Goal: Task Accomplishment & Management: Manage account settings

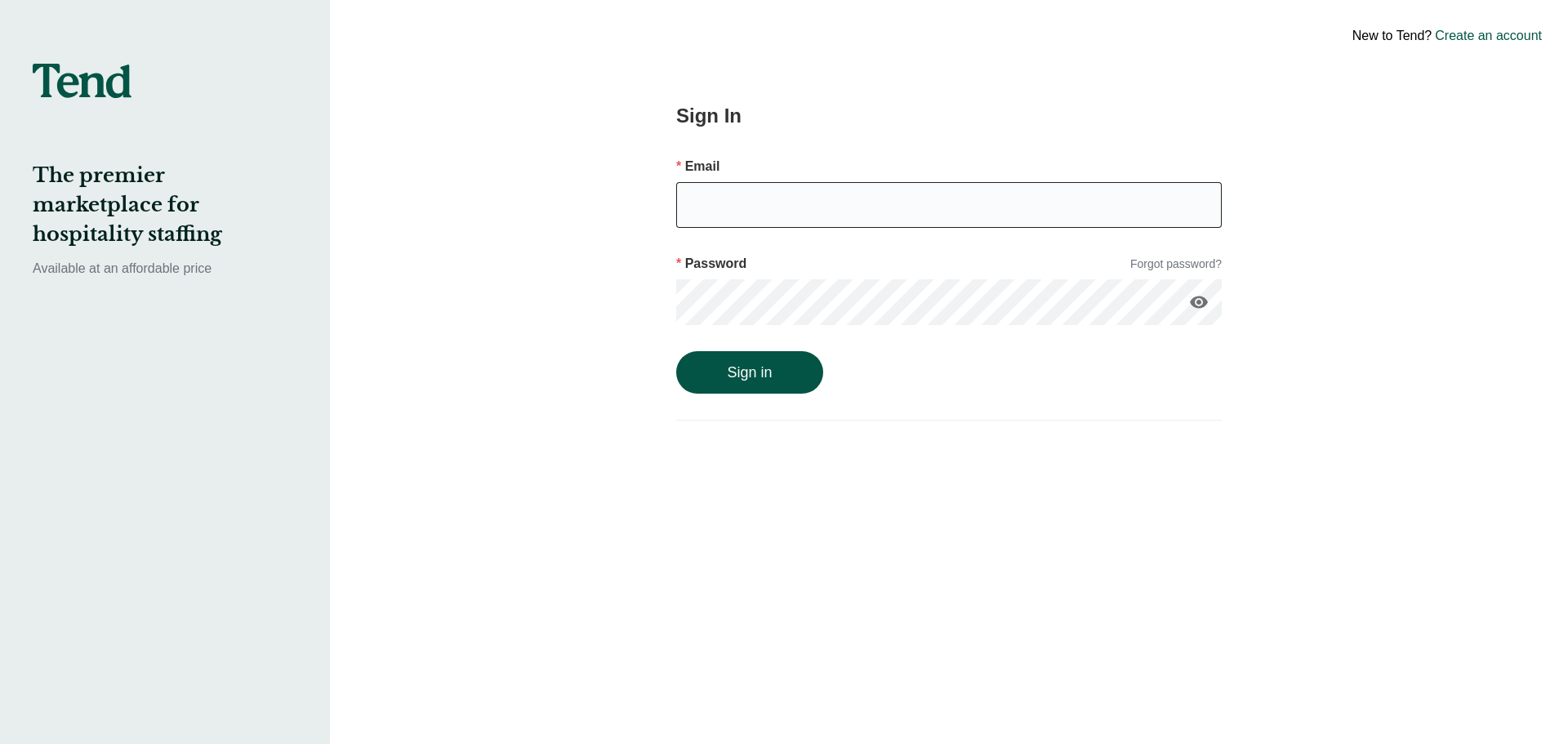
click at [744, 215] on input "email" at bounding box center [949, 205] width 546 height 45
click at [676, 351] on button "Sign in" at bounding box center [749, 373] width 147 height 43
click at [1200, 307] on icon "visibility" at bounding box center [1199, 303] width 20 height 20
click at [772, 382] on button "Sign in" at bounding box center [749, 390] width 147 height 43
click at [676, 369] on button "Sign in" at bounding box center [749, 390] width 147 height 43
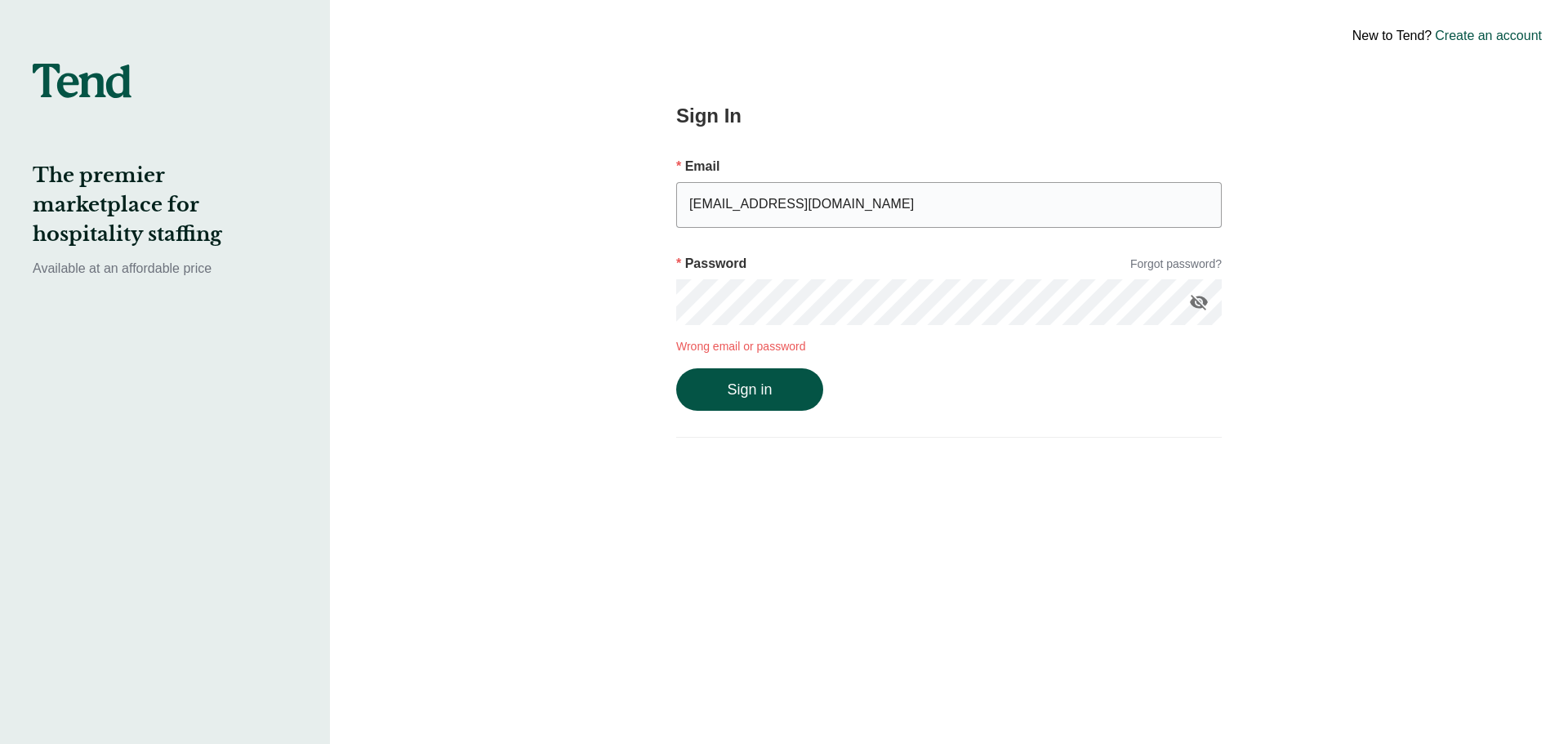
click at [676, 369] on button "Sign in" at bounding box center [749, 390] width 147 height 43
click at [667, 311] on div "Sign In Email [EMAIL_ADDRESS][DOMAIN_NAME] Password Forgot password? visibility…" at bounding box center [949, 372] width 669 height 744
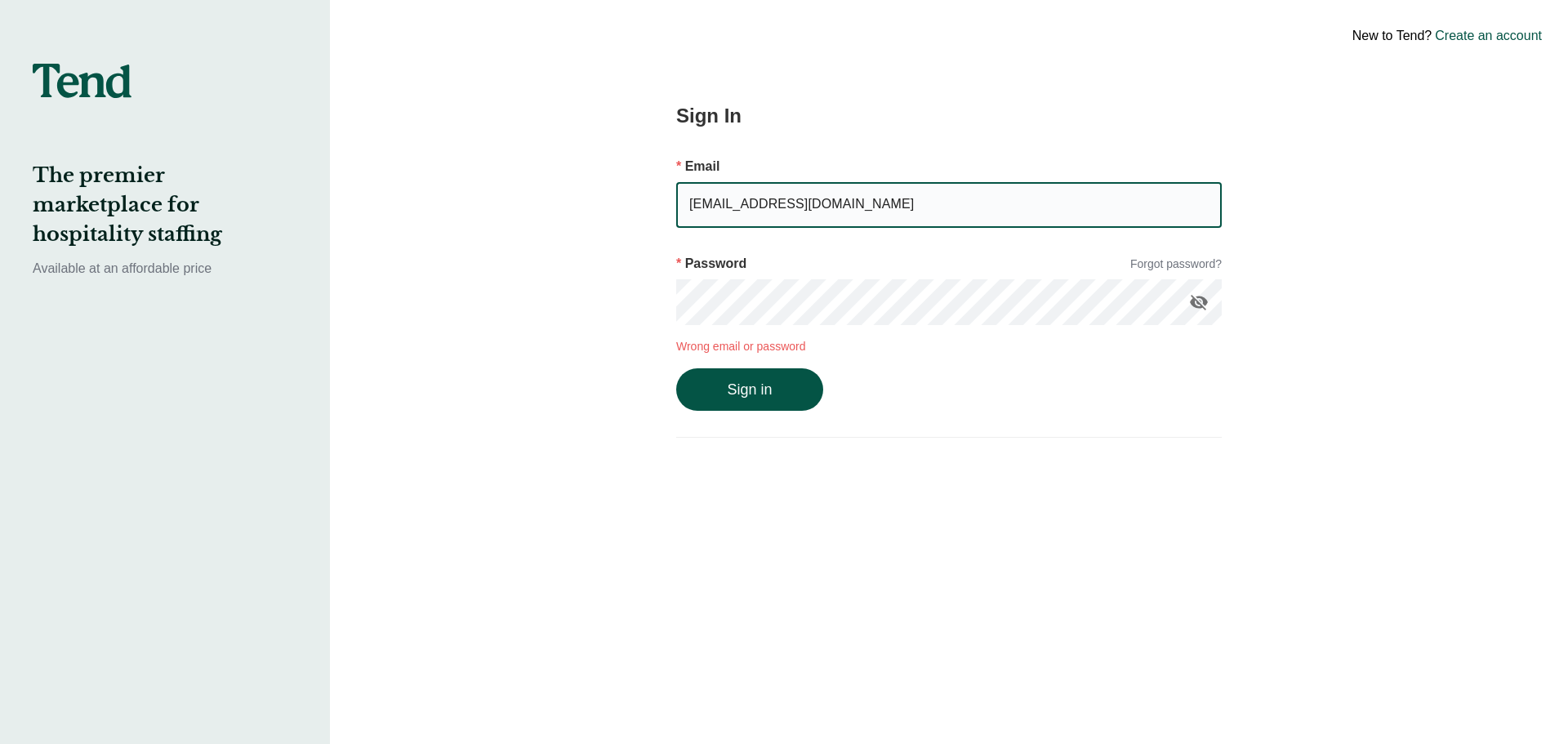
type input "[EMAIL_ADDRESS][DOMAIN_NAME]"
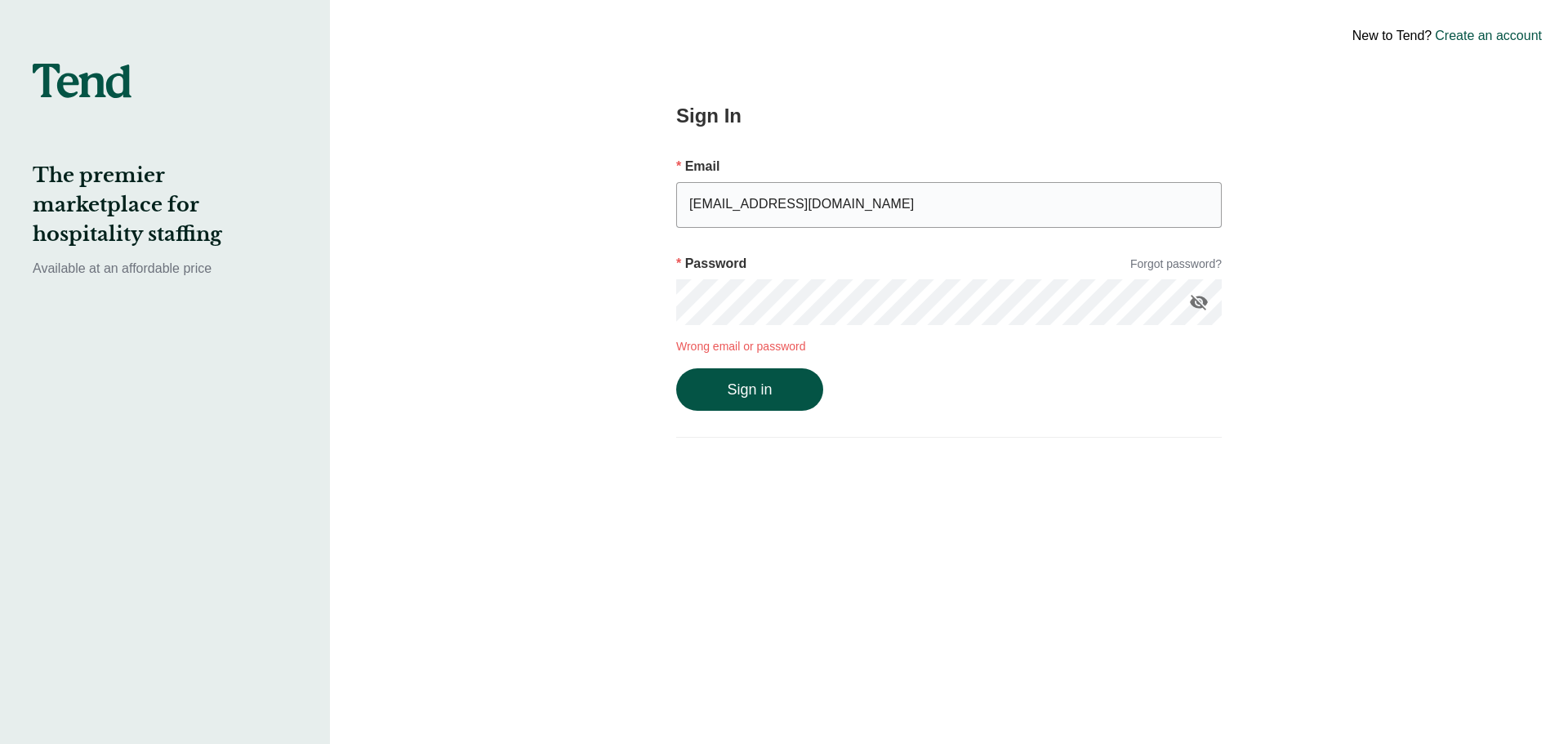
click at [676, 369] on button "Sign in" at bounding box center [749, 390] width 147 height 43
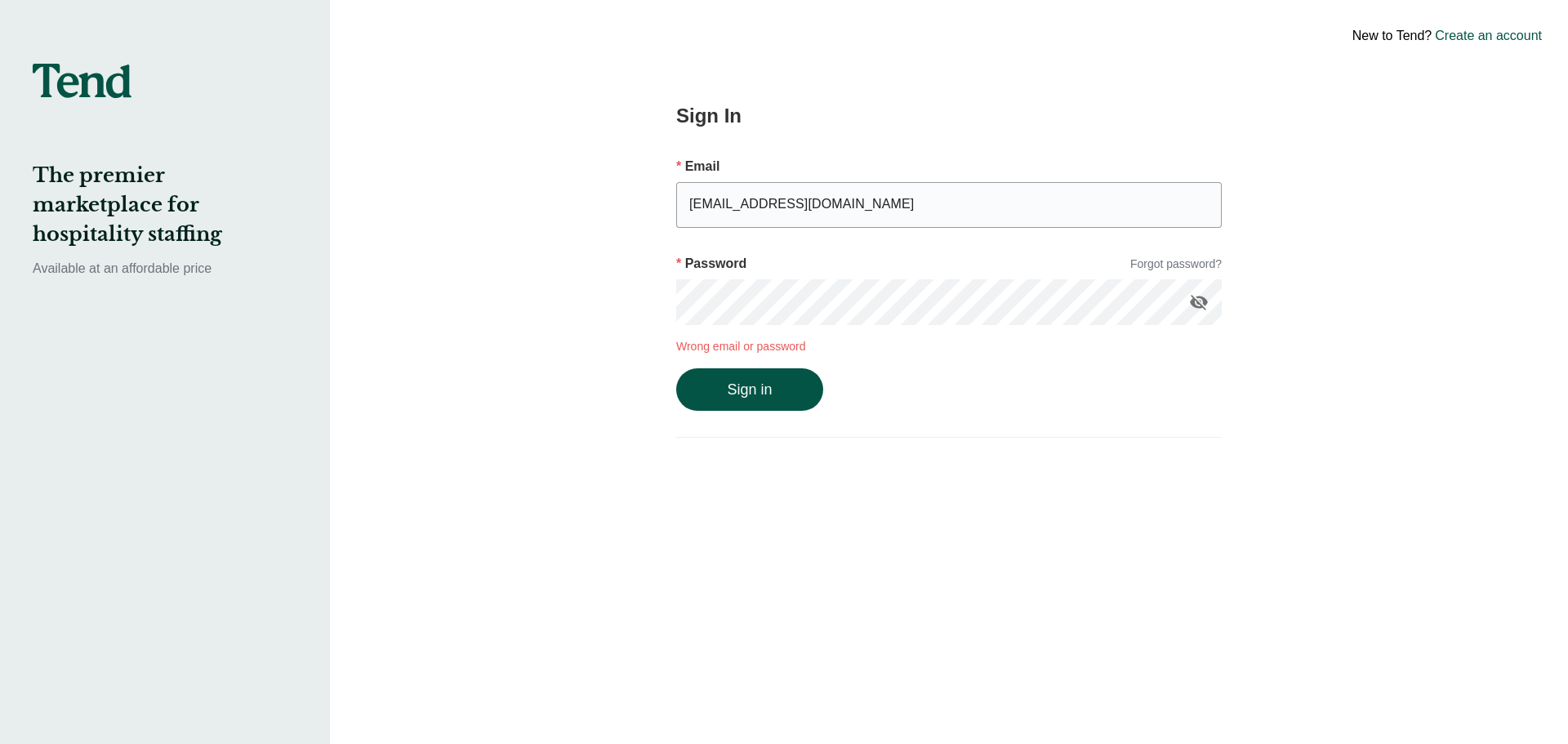
click at [676, 369] on button "Sign in" at bounding box center [749, 390] width 147 height 43
click at [1178, 272] on link "Forgot password?" at bounding box center [1176, 264] width 92 height 17
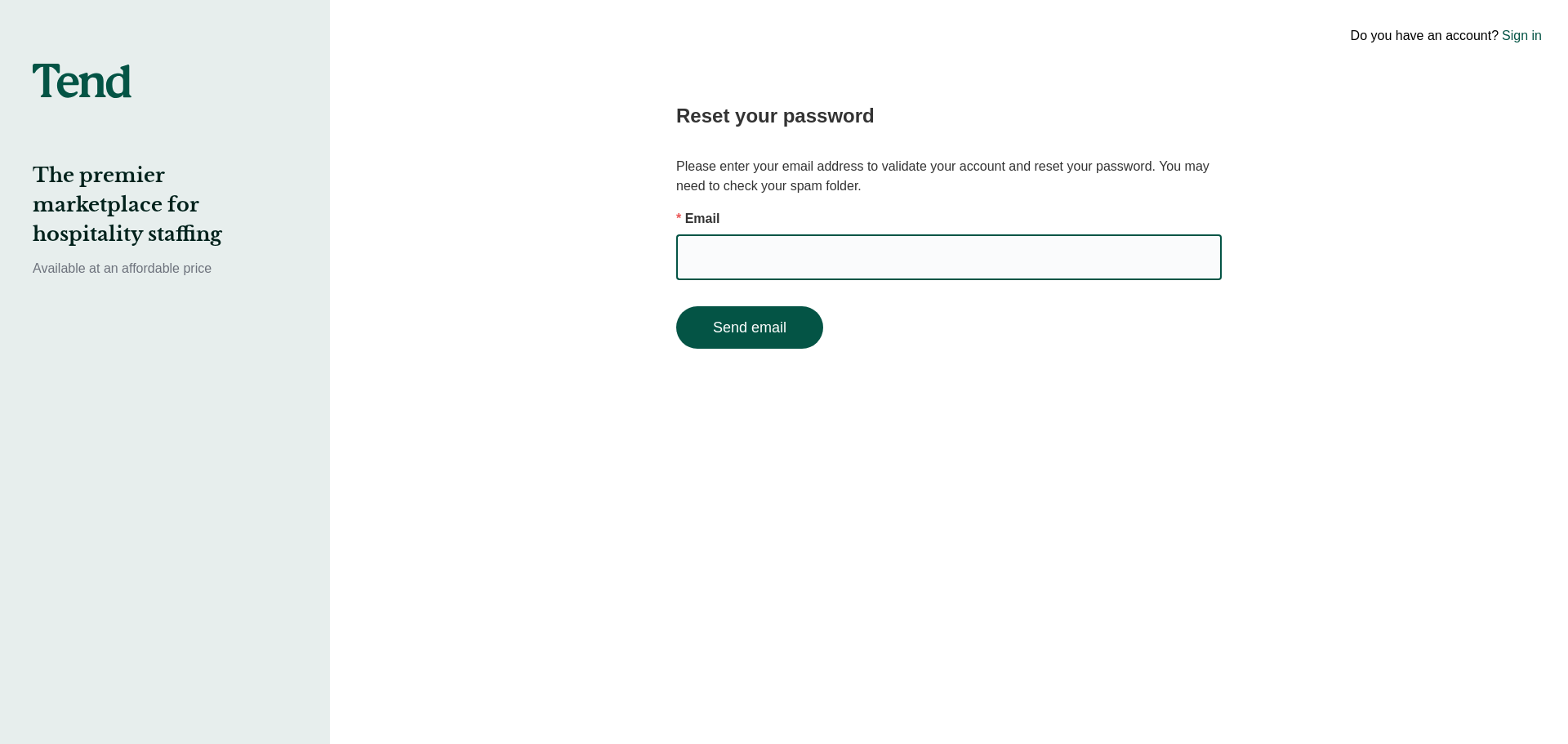
click at [1045, 258] on input "email" at bounding box center [949, 257] width 546 height 45
type input "[EMAIL_ADDRESS][DOMAIN_NAME]"
click at [676, 306] on button "Send email" at bounding box center [749, 327] width 147 height 43
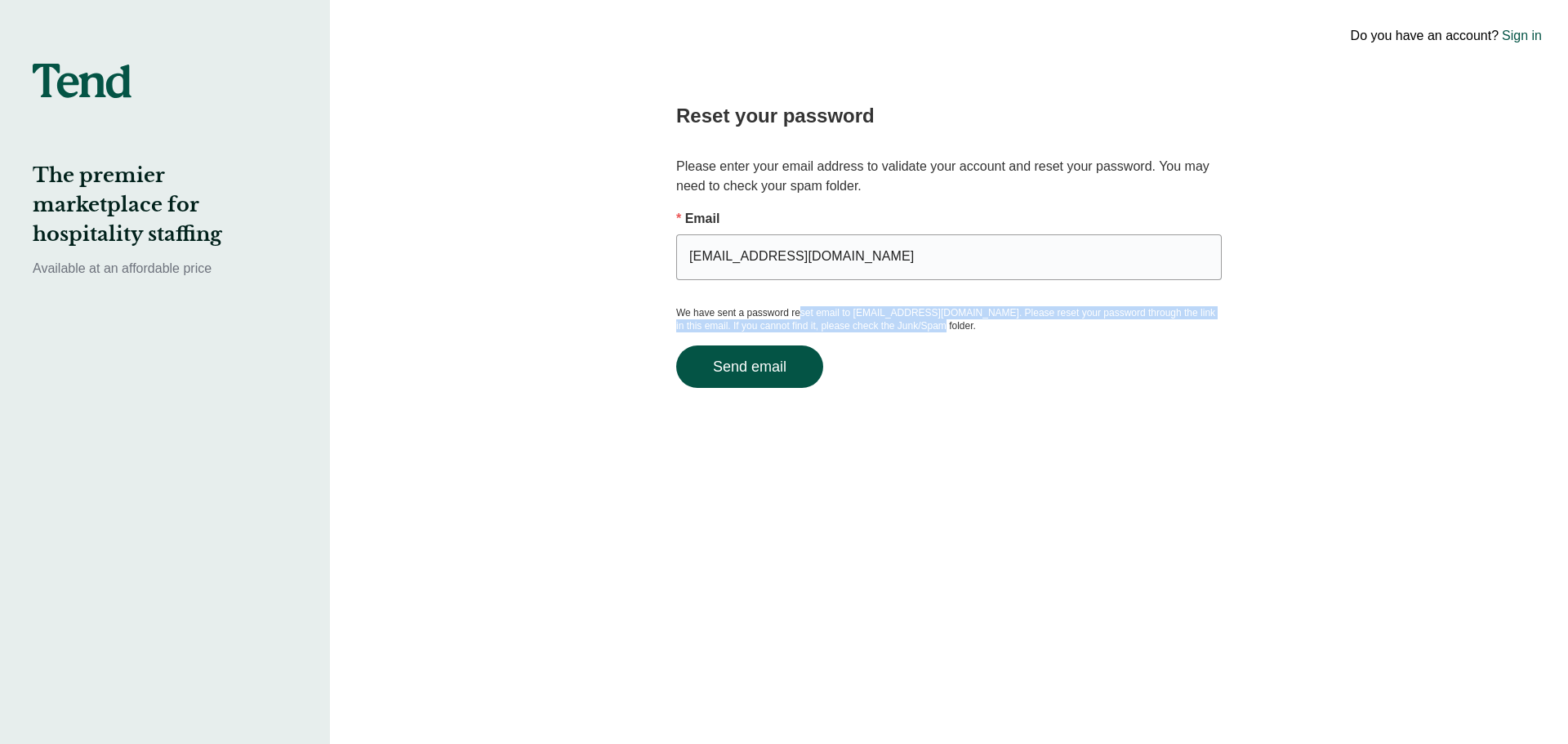
drag, startPoint x: 797, startPoint y: 318, endPoint x: 1049, endPoint y: 330, distance: 252.3
click at [1047, 330] on p "We have sent a password reset email to [EMAIL_ADDRESS][DOMAIN_NAME]. Please res…" at bounding box center [949, 319] width 546 height 26
click at [1082, 319] on p "We have sent a password reset email to [EMAIL_ADDRESS][DOMAIN_NAME]. Please res…" at bounding box center [949, 319] width 546 height 26
click at [1086, 318] on p "We have sent a password reset email to [EMAIL_ADDRESS][DOMAIN_NAME]. Please res…" at bounding box center [949, 319] width 546 height 26
click at [922, 412] on div "Reset your password Please enter your email address to validate your account an…" at bounding box center [949, 372] width 669 height 744
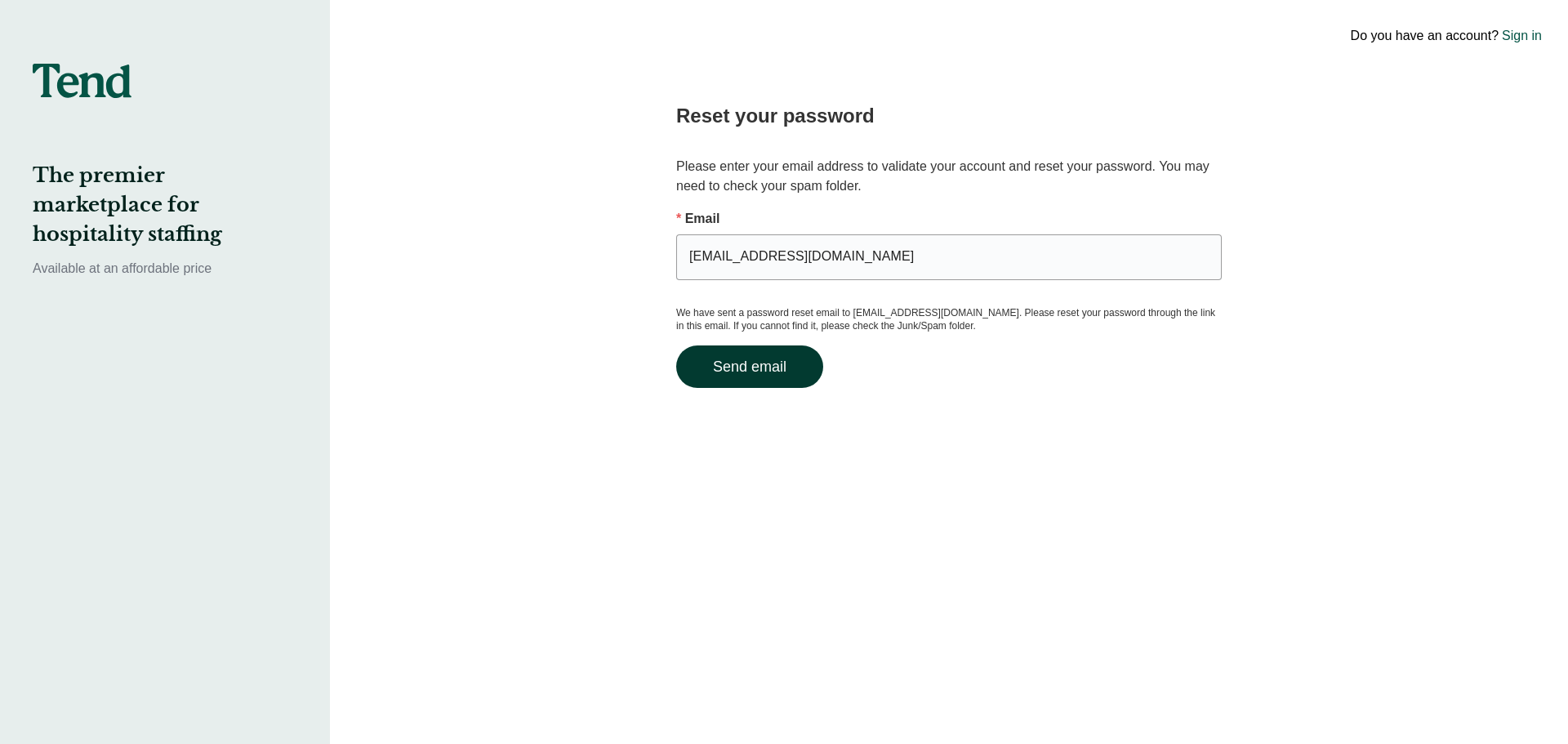
click at [770, 377] on button "Send email" at bounding box center [749, 367] width 147 height 43
click at [770, 366] on button "Send email" at bounding box center [749, 367] width 147 height 43
